Goal: Task Accomplishment & Management: Use online tool/utility

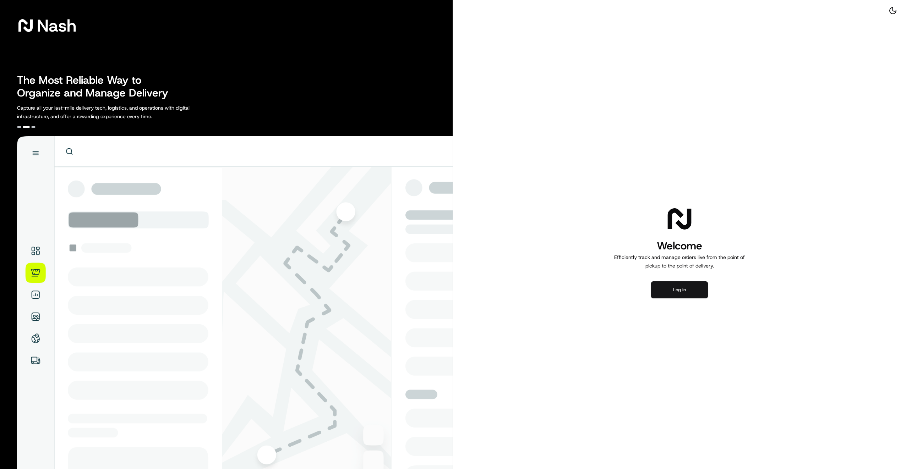
click at [671, 293] on button "Log in" at bounding box center [679, 289] width 57 height 17
